Goal: Task Accomplishment & Management: Manage account settings

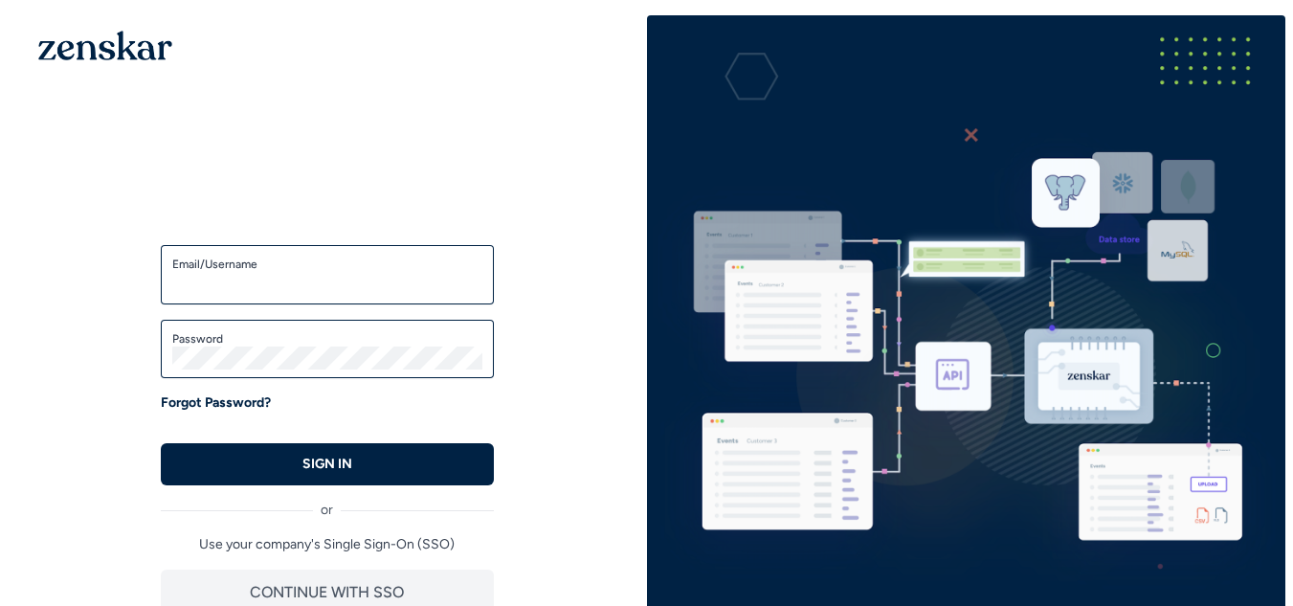
type input "**********"
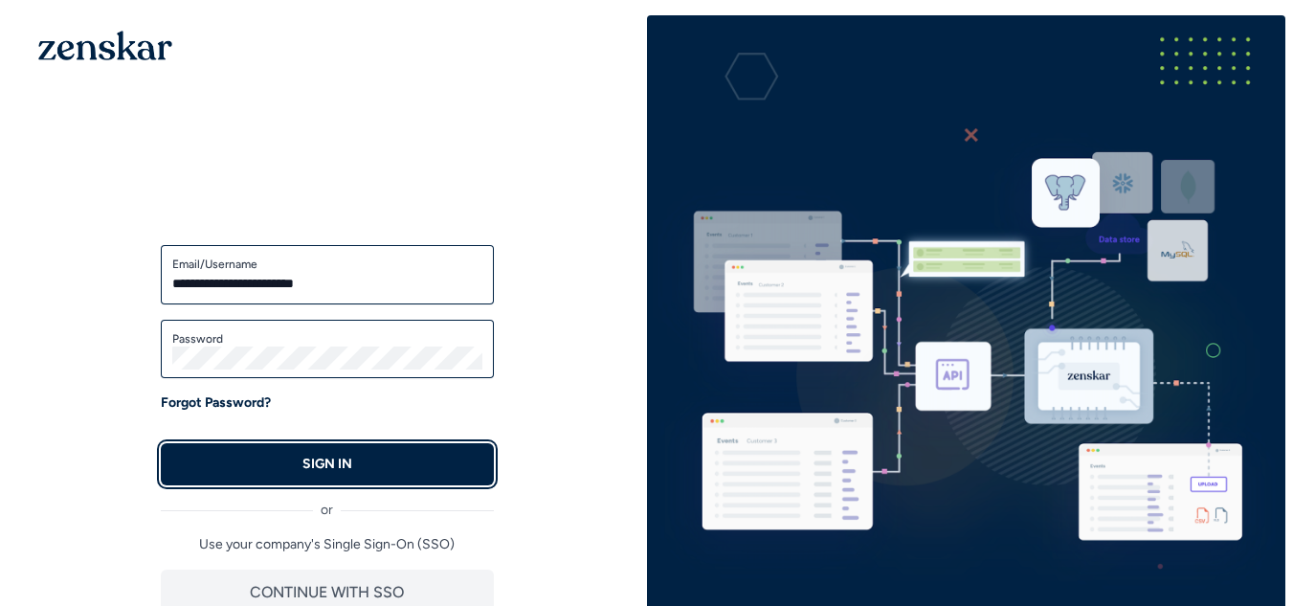
click at [350, 469] on p "SIGN IN" at bounding box center [327, 463] width 50 height 19
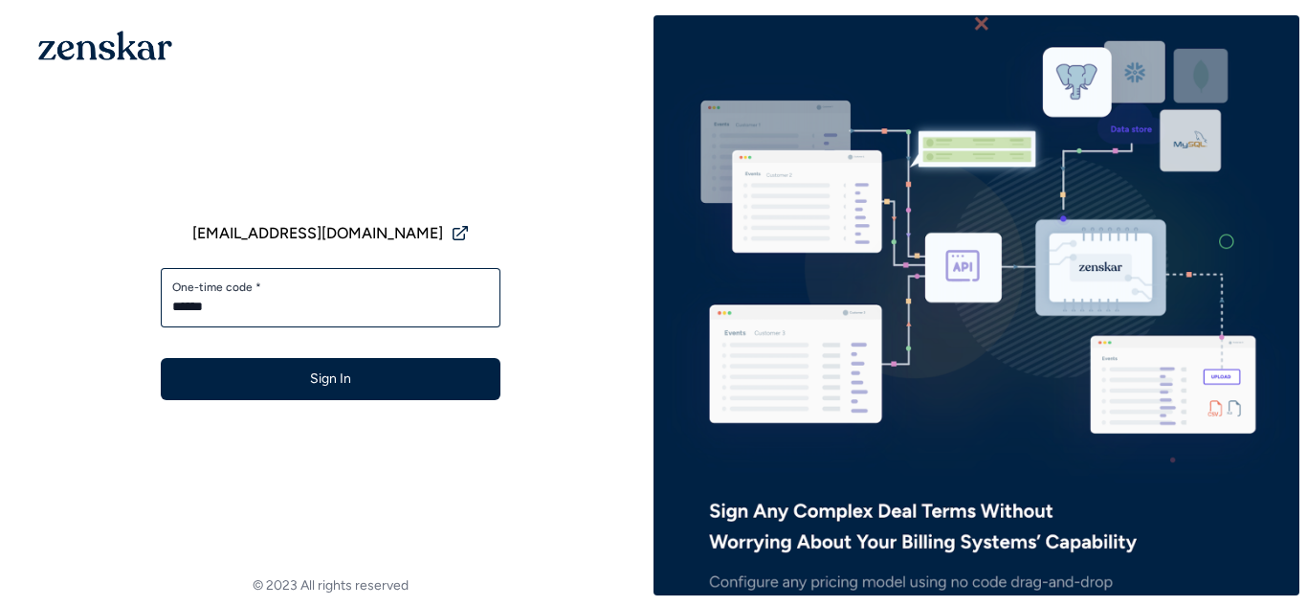
type input "******"
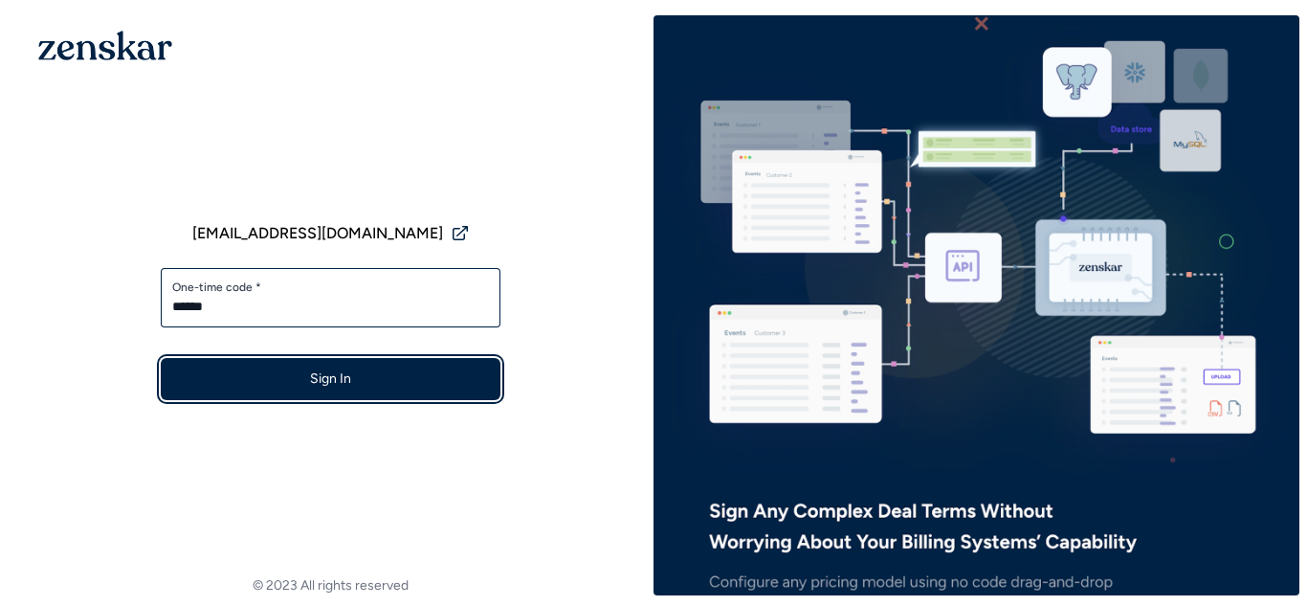
click at [394, 377] on button "Sign In" at bounding box center [331, 379] width 340 height 42
